Goal: Answer question/provide support: Share knowledge or assist other users

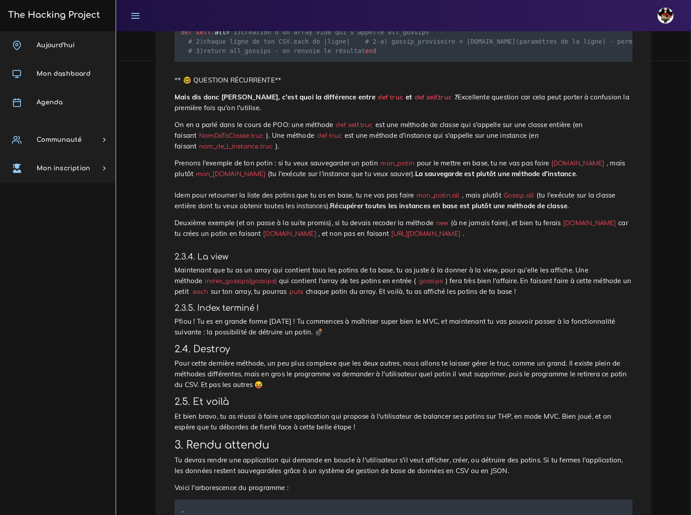
scroll to position [3199, 0]
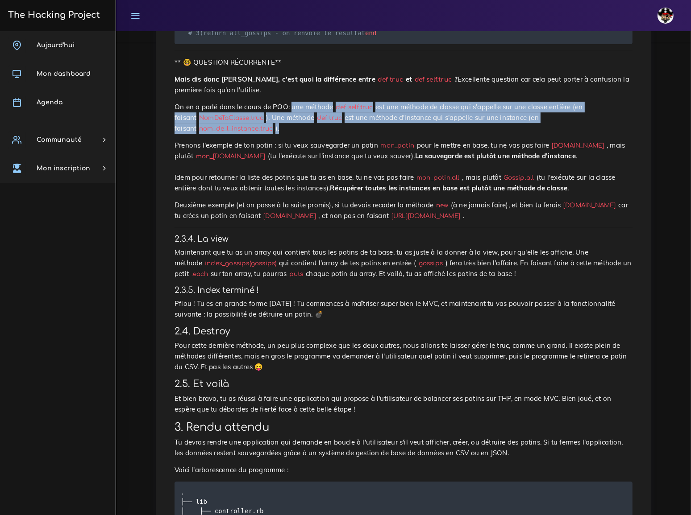
drag, startPoint x: 281, startPoint y: 70, endPoint x: 596, endPoint y: 83, distance: 316.1
click at [596, 102] on p "On en a parlé dans le cours de POO: une méthode def self.truc est une méthode d…" at bounding box center [403, 118] width 458 height 32
copy p "une méthode def self.truc est une méthode de classe qui s'appelle sur une class…"
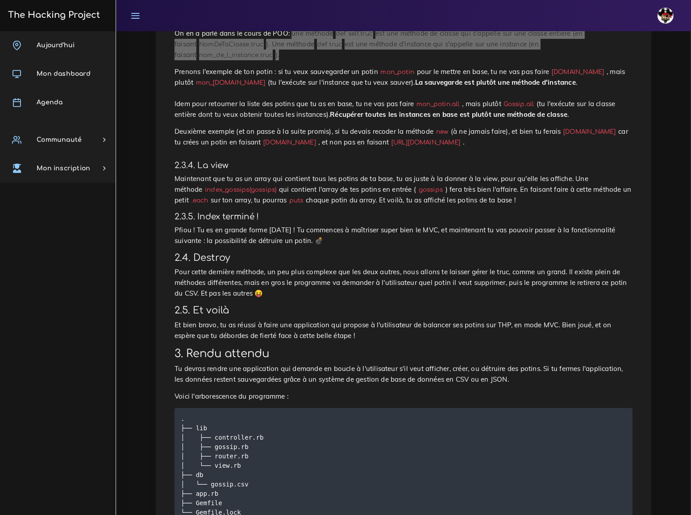
scroll to position [3275, 0]
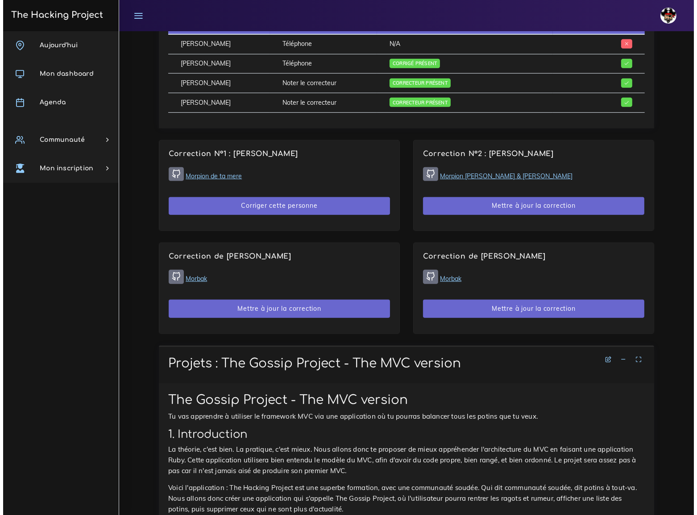
scroll to position [608, 0]
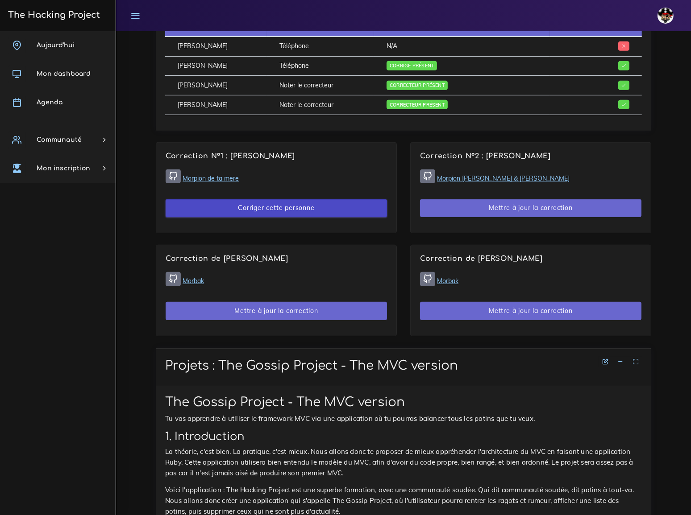
click at [292, 199] on button "Corriger cette personne" at bounding box center [276, 208] width 221 height 18
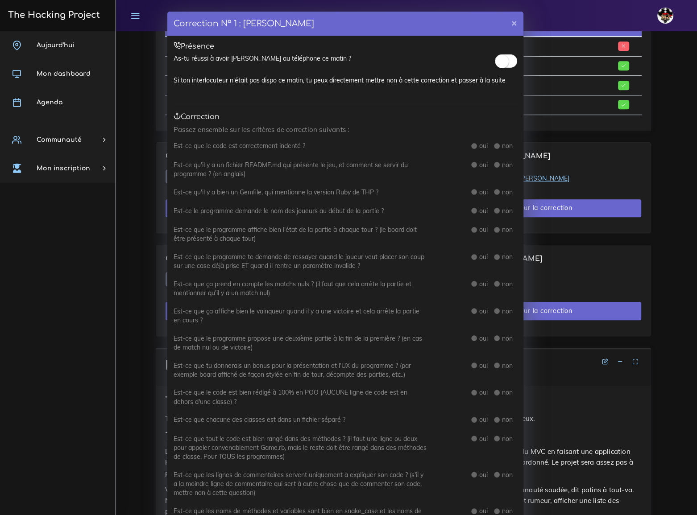
click at [505, 61] on span at bounding box center [506, 60] width 22 height 13
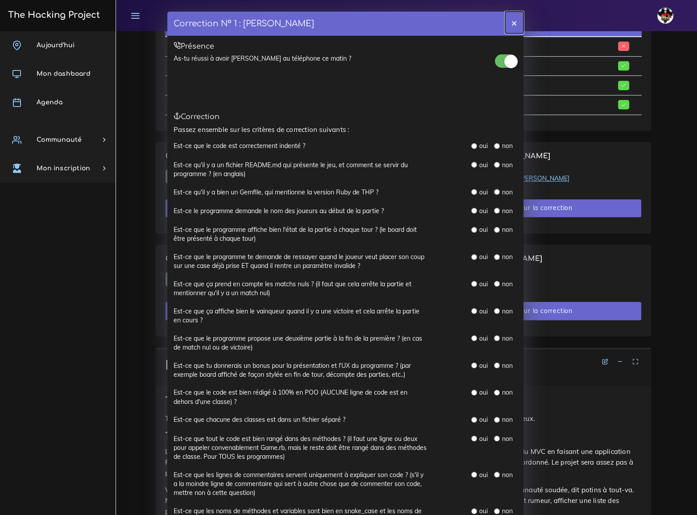
click at [510, 22] on button "×" at bounding box center [514, 23] width 18 height 22
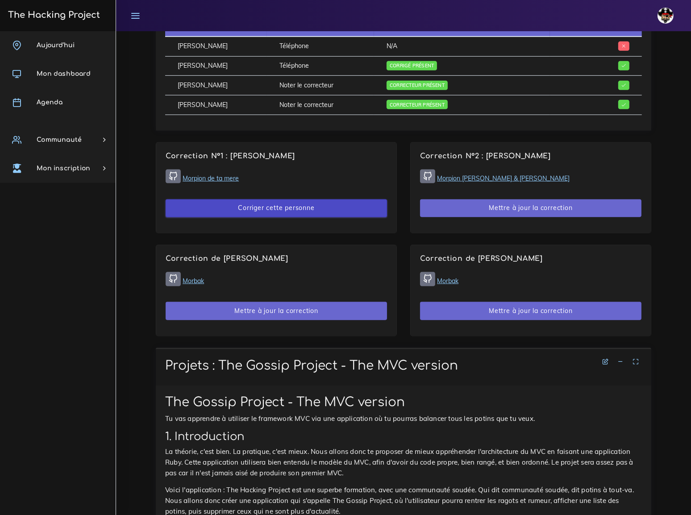
click at [285, 199] on button "Corriger cette personne" at bounding box center [276, 208] width 221 height 18
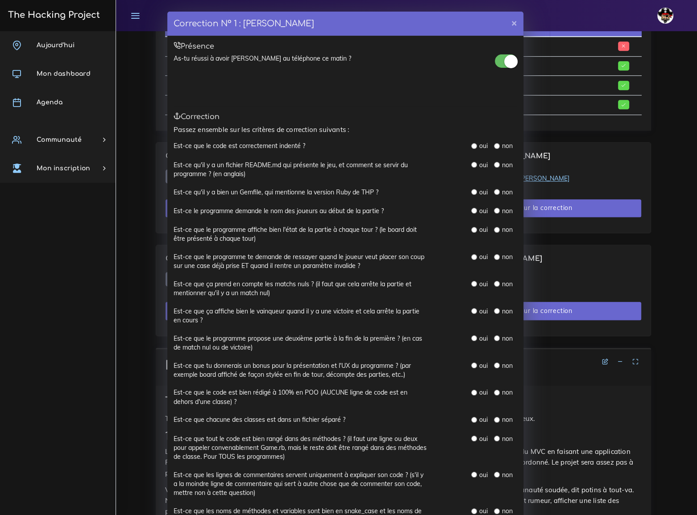
click at [471, 143] on input "radio" at bounding box center [474, 146] width 6 height 6
radio input "true"
click at [471, 163] on input "radio" at bounding box center [474, 165] width 6 height 6
radio input "true"
click at [472, 190] on input "radio" at bounding box center [474, 192] width 6 height 6
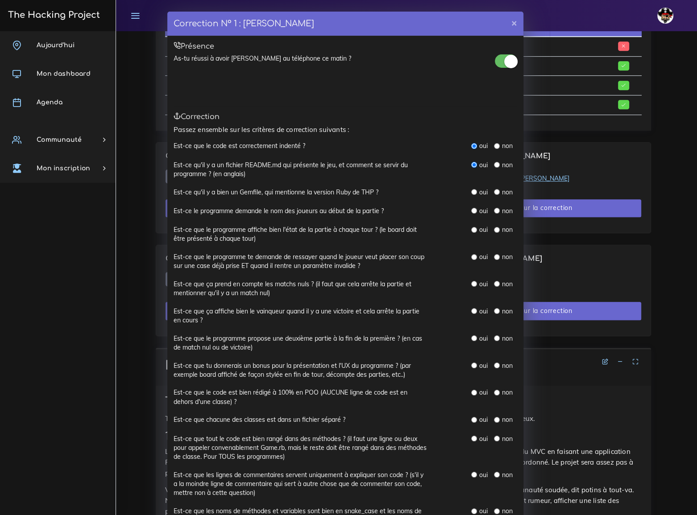
radio input "true"
click at [472, 209] on input "radio" at bounding box center [474, 211] width 6 height 6
radio input "true"
click at [471, 229] on input "radio" at bounding box center [474, 230] width 6 height 6
radio input "true"
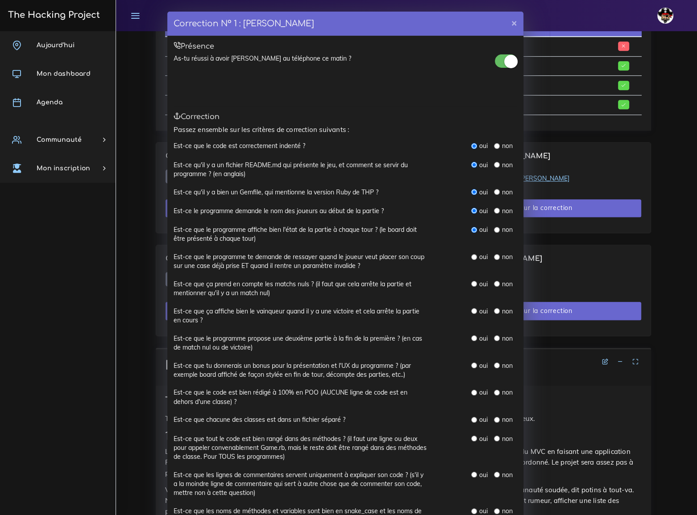
click at [471, 255] on input "radio" at bounding box center [474, 257] width 6 height 6
radio input "true"
click at [471, 281] on input "radio" at bounding box center [474, 284] width 6 height 6
radio input "true"
click at [471, 310] on input "radio" at bounding box center [474, 311] width 6 height 6
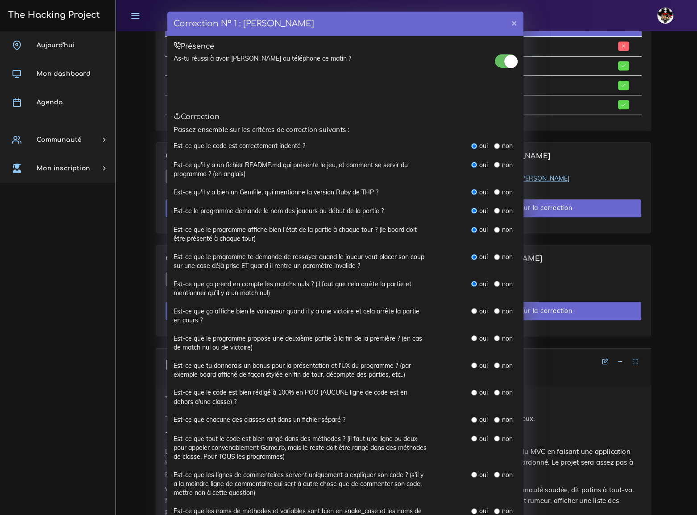
radio input "true"
click at [471, 337] on input "radio" at bounding box center [474, 338] width 6 height 6
radio input "true"
click at [471, 364] on input "radio" at bounding box center [474, 366] width 6 height 6
radio input "true"
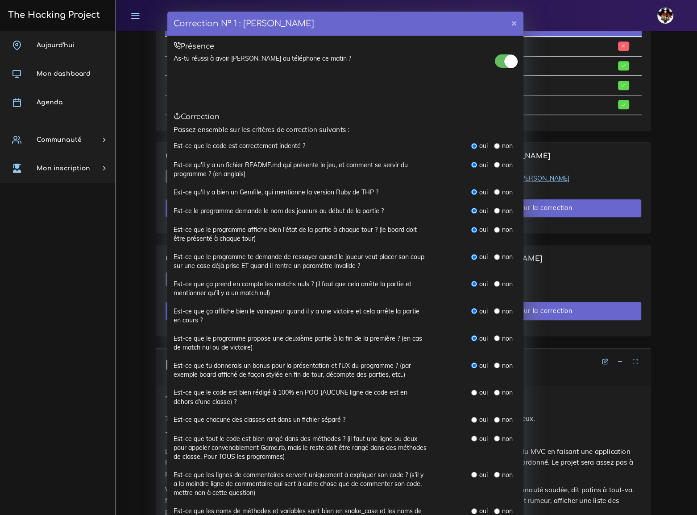
click at [471, 390] on input "radio" at bounding box center [474, 393] width 6 height 6
radio input "true"
click at [471, 417] on input "radio" at bounding box center [474, 420] width 6 height 6
radio input "true"
click at [471, 437] on input "radio" at bounding box center [474, 439] width 6 height 6
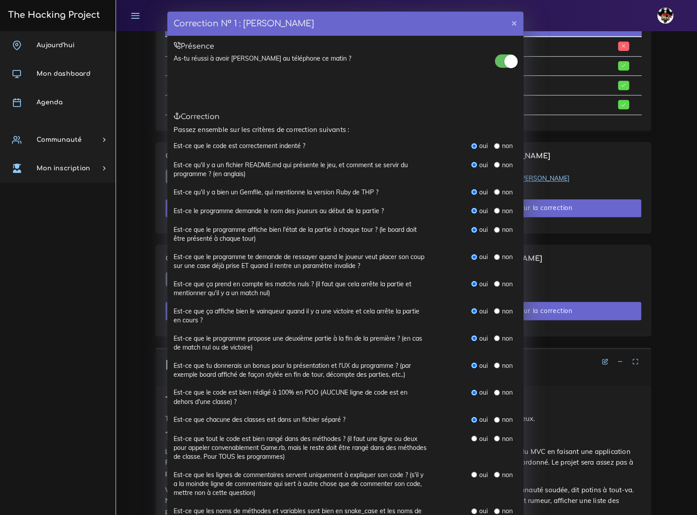
radio input "true"
click at [471, 474] on input "radio" at bounding box center [474, 475] width 6 height 6
radio input "true"
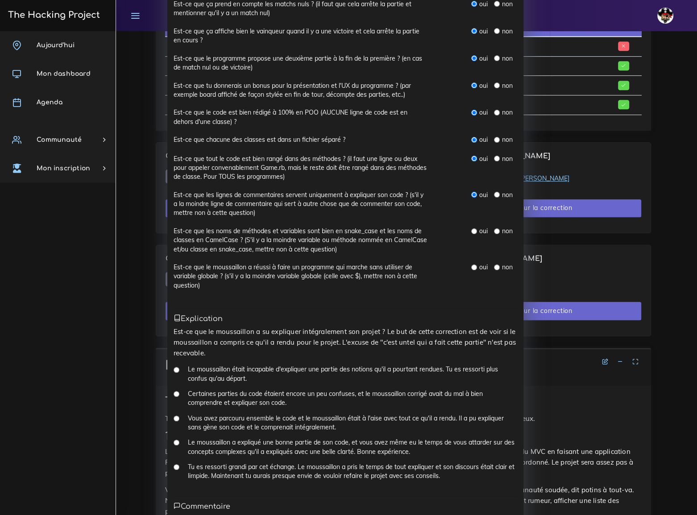
scroll to position [284, 0]
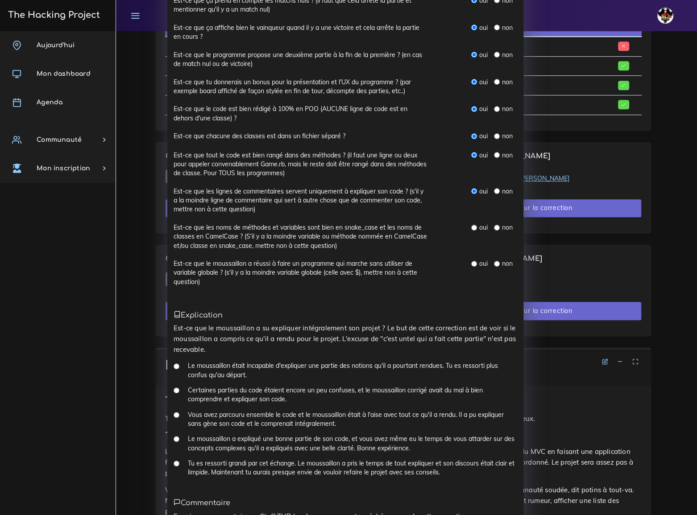
click at [471, 225] on input "radio" at bounding box center [474, 228] width 6 height 6
radio input "true"
click at [471, 261] on input "radio" at bounding box center [474, 264] width 6 height 6
radio input "true"
click at [174, 461] on input "Tu es ressorti grandi par cet échange. Le moussaillon a pris le temps de tout e…" at bounding box center [177, 464] width 6 height 6
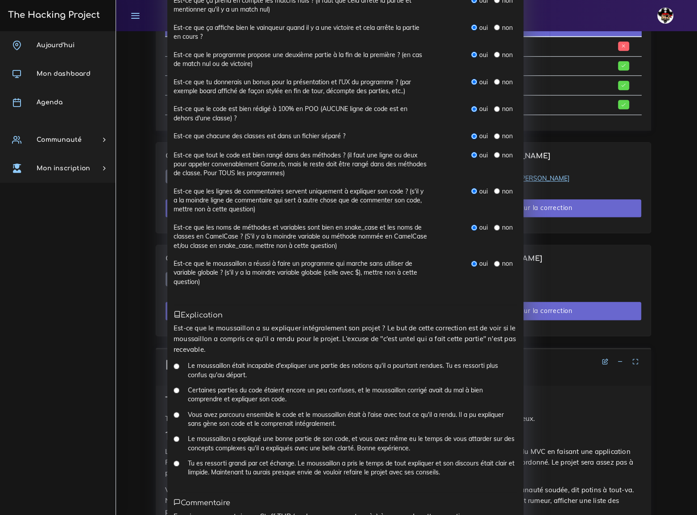
radio input "true"
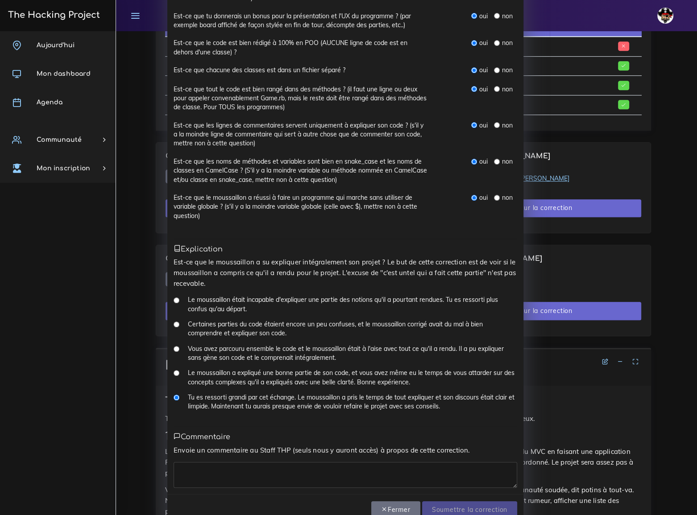
scroll to position [354, 0]
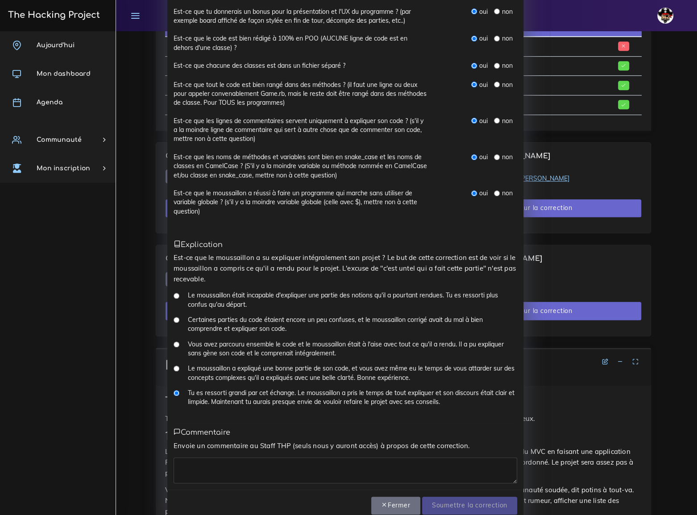
click at [204, 458] on textarea at bounding box center [346, 471] width 344 height 26
type textarea "très bien"
click at [454, 497] on input "Soumettre la correction" at bounding box center [469, 506] width 95 height 18
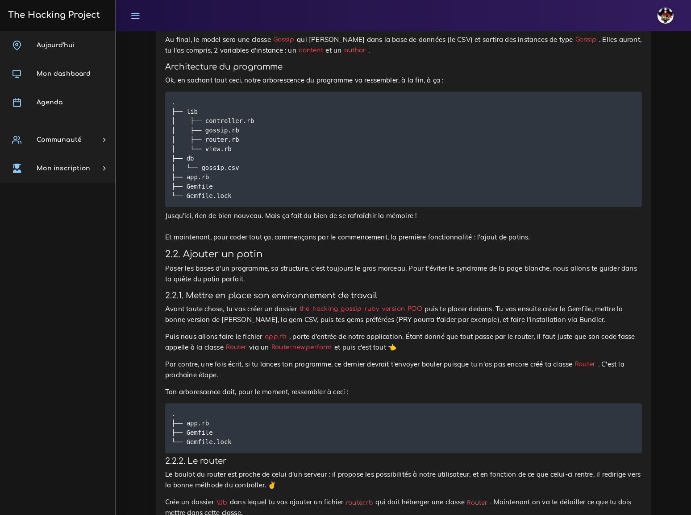
scroll to position [1541, 0]
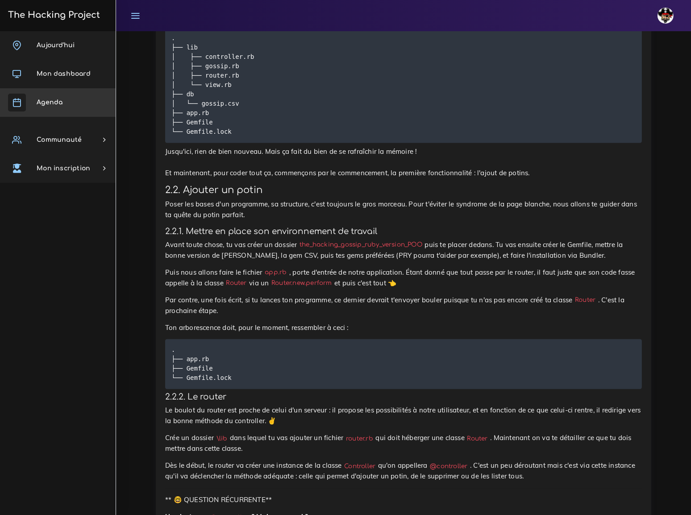
click at [54, 99] on span "Agenda" at bounding box center [50, 102] width 26 height 7
